Goal: Task Accomplishment & Management: Manage account settings

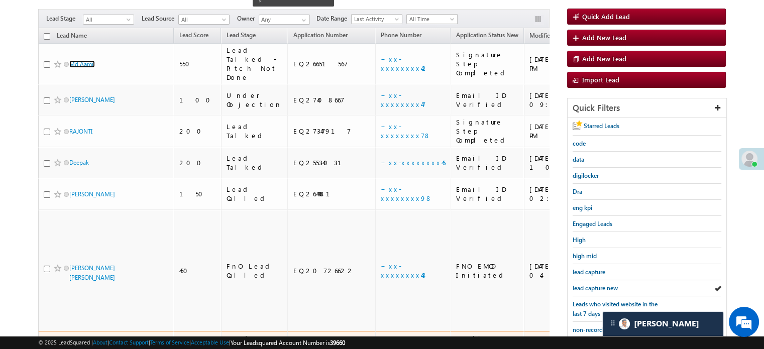
scroll to position [100, 0]
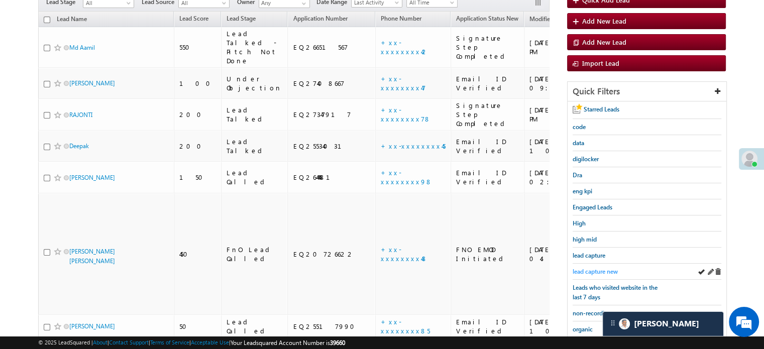
click at [598, 271] on span "lead capture new" at bounding box center [594, 272] width 45 height 8
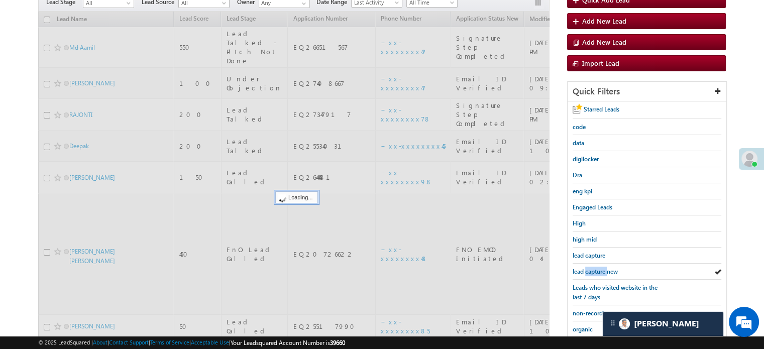
click at [598, 271] on span "lead capture new" at bounding box center [594, 272] width 45 height 8
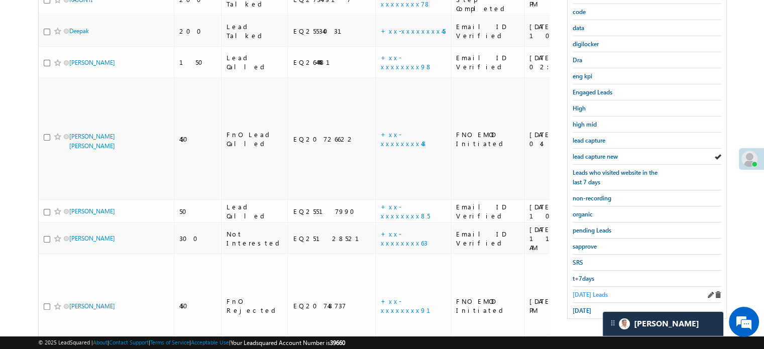
click at [576, 291] on span "Today's Leads" at bounding box center [589, 295] width 35 height 8
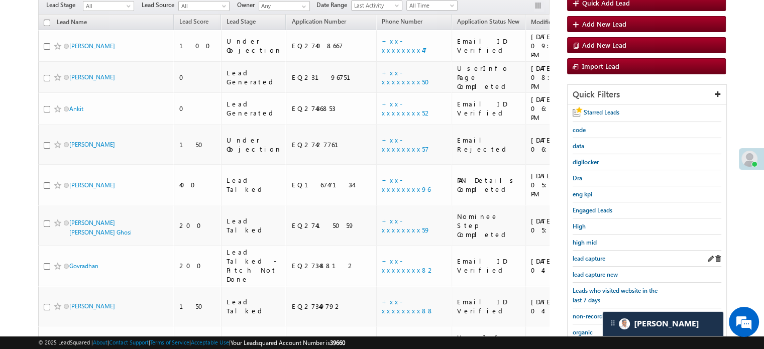
scroll to position [115, 0]
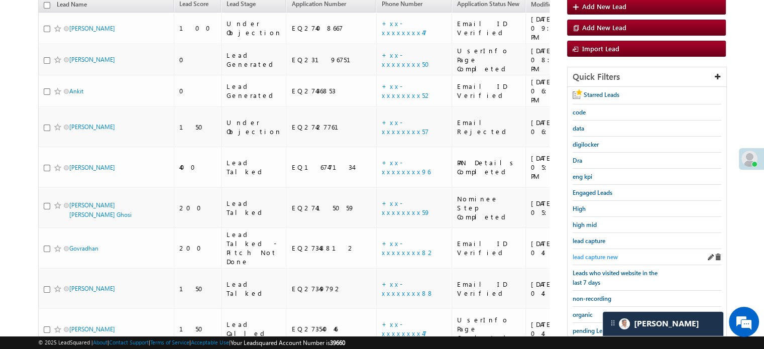
click at [590, 253] on span "lead capture new" at bounding box center [594, 257] width 45 height 8
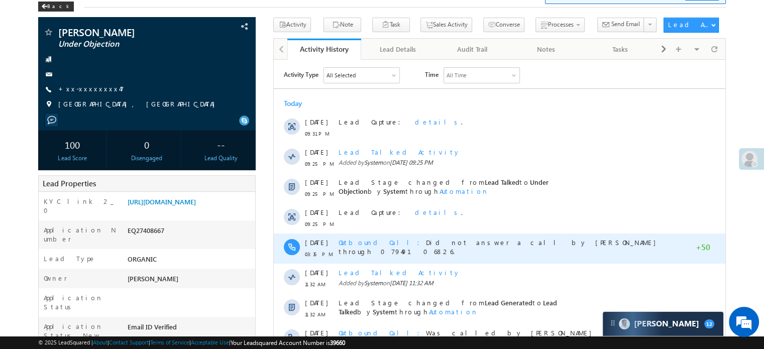
scroll to position [50, 0]
